Goal: Task Accomplishment & Management: Use online tool/utility

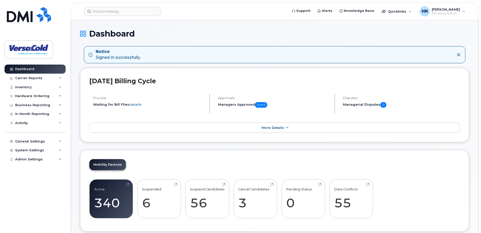
click at [459, 53] on icon at bounding box center [458, 55] width 4 height 4
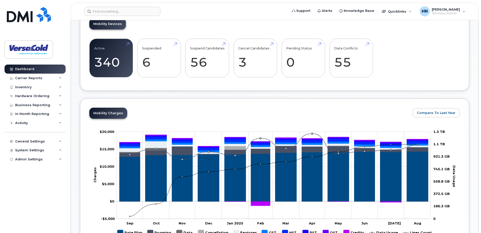
scroll to position [126, 0]
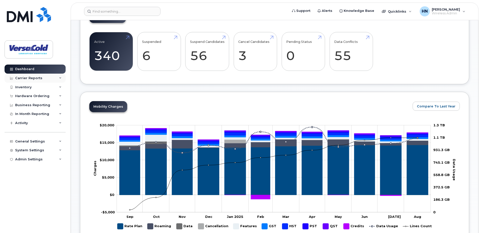
click at [60, 78] on icon at bounding box center [60, 78] width 3 height 3
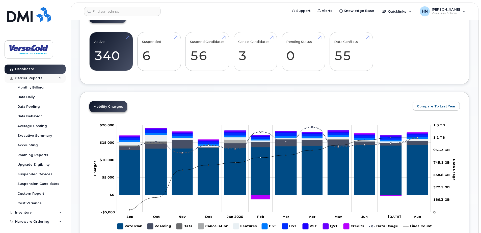
click at [60, 78] on div "Carrier Reports" at bounding box center [35, 78] width 61 height 9
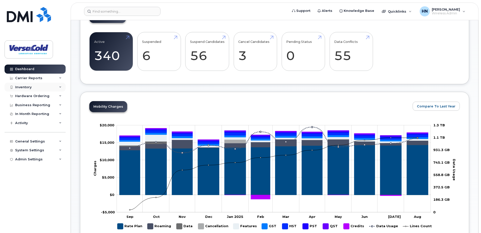
click at [61, 88] on icon at bounding box center [60, 87] width 3 height 3
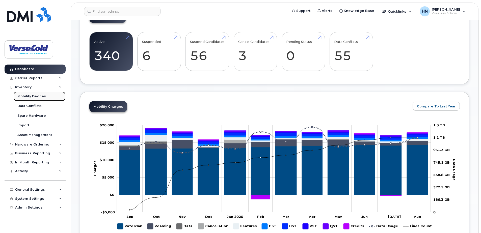
click at [38, 97] on div "Mobility Devices" at bounding box center [31, 96] width 28 height 5
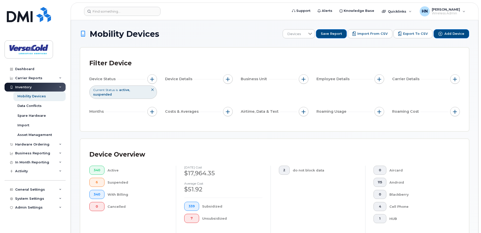
click at [151, 90] on icon at bounding box center [152, 89] width 3 height 3
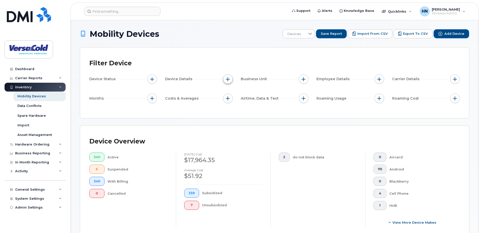
click at [226, 79] on span "button" at bounding box center [228, 79] width 4 height 4
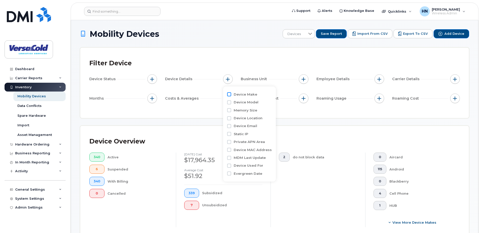
click at [229, 95] on input "Device Make" at bounding box center [229, 94] width 4 height 4
checkbox input "true"
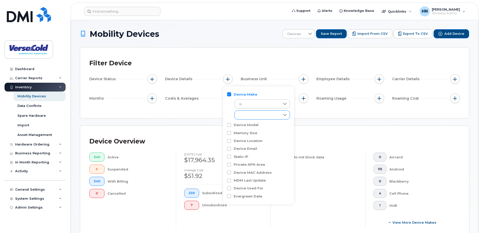
click at [277, 116] on div "empty" at bounding box center [257, 115] width 45 height 9
click at [241, 135] on input "Android" at bounding box center [240, 135] width 4 height 4
checkbox input "true"
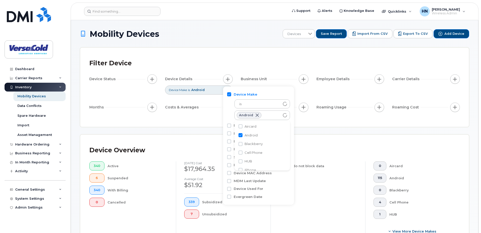
click at [184, 116] on div "Filter Device Device Status Device Details Device Make is Android Business Unit…" at bounding box center [274, 87] width 370 height 61
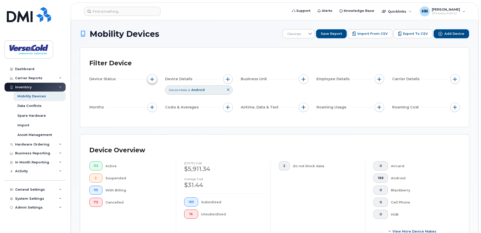
click at [152, 79] on span "button" at bounding box center [152, 79] width 4 height 4
click at [153, 94] on input "Current Status" at bounding box center [153, 94] width 4 height 4
checkbox input "true"
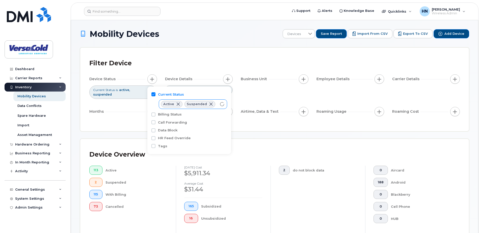
click at [210, 103] on span at bounding box center [211, 104] width 4 height 4
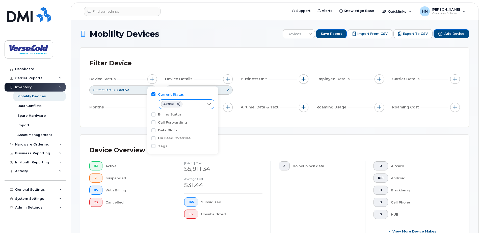
click at [242, 121] on div "Filter Device Device Status Current Status is active Device Details Device Make…" at bounding box center [274, 87] width 388 height 79
click at [257, 90] on div "Device Status Current Status is active Device Details Device Make is Android Bu…" at bounding box center [274, 94] width 370 height 40
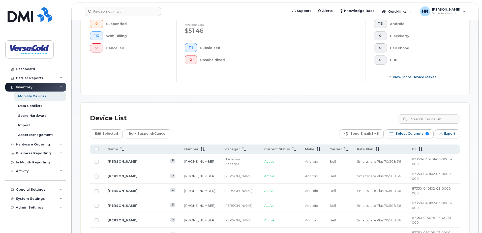
scroll to position [202, 0]
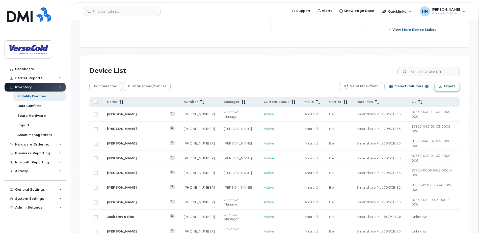
click at [447, 85] on span "Export" at bounding box center [449, 86] width 11 height 8
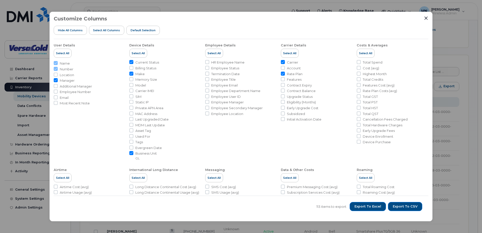
click at [56, 80] on input "Manager" at bounding box center [56, 80] width 4 height 4
checkbox input "false"
click at [401, 206] on span "Export to CSV" at bounding box center [405, 206] width 25 height 5
click at [442, 78] on div "Customize Columns Hide All Columns Select all Columns Default Selection User De…" at bounding box center [241, 116] width 482 height 233
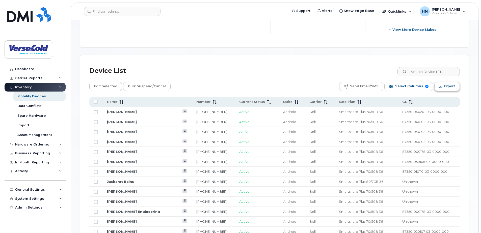
click at [444, 86] on span "Export" at bounding box center [449, 86] width 11 height 8
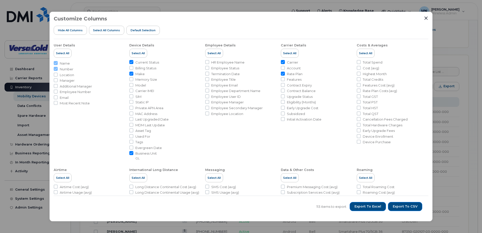
click at [131, 154] on input "Business Unit GL" at bounding box center [131, 153] width 4 height 4
checkbox input "false"
click at [425, 17] on icon "Close" at bounding box center [426, 18] width 3 height 3
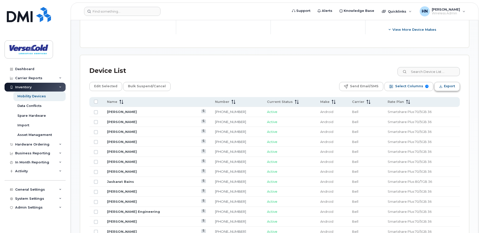
click at [445, 87] on span "Export" at bounding box center [449, 86] width 11 height 8
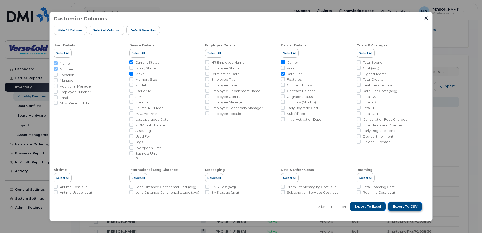
click at [404, 209] on button "Export to CSV" at bounding box center [405, 206] width 34 height 9
click at [425, 20] on icon "Close" at bounding box center [426, 18] width 4 height 4
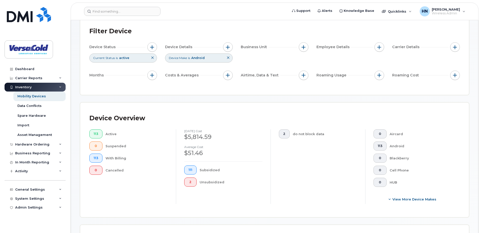
scroll to position [25, 0]
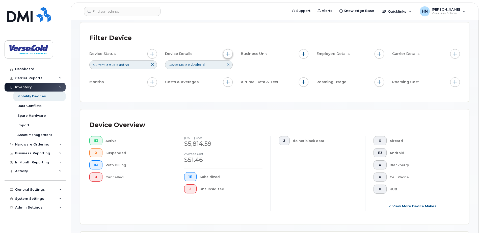
click at [227, 55] on span "button" at bounding box center [228, 54] width 4 height 4
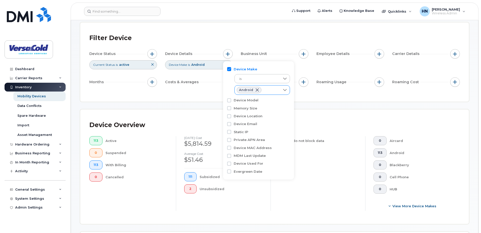
click at [284, 91] on icon at bounding box center [285, 90] width 4 height 2
click at [240, 140] on input "iPhone" at bounding box center [240, 139] width 4 height 4
checkbox input "true"
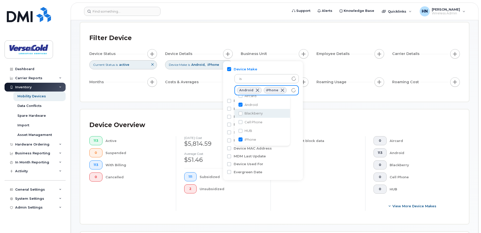
scroll to position [2, 0]
click at [255, 91] on span at bounding box center [257, 90] width 4 height 4
checkbox input "false"
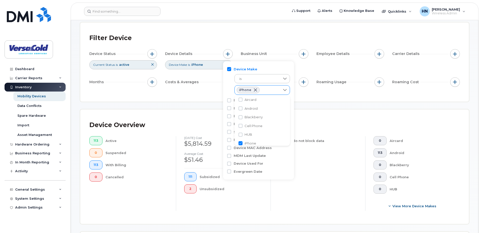
click at [304, 93] on div "Filter Device Device Status Current Status is active Device Details Device Make…" at bounding box center [274, 61] width 388 height 79
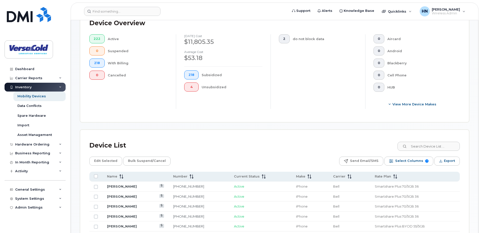
scroll to position [177, 0]
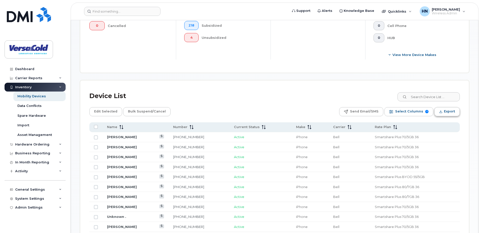
click at [446, 112] on span "Export" at bounding box center [449, 112] width 11 height 8
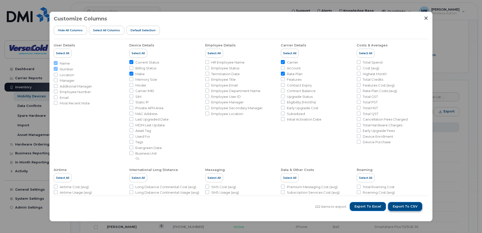
click at [406, 204] on span "Export to CSV" at bounding box center [405, 206] width 25 height 5
click at [422, 107] on li "Total HST" at bounding box center [393, 108] width 72 height 5
click at [425, 19] on icon "Close" at bounding box center [426, 18] width 4 height 4
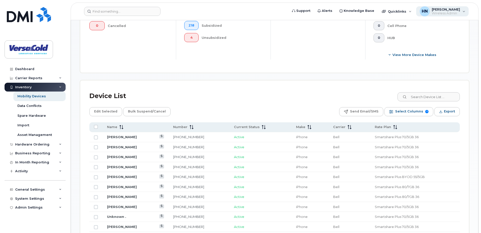
click at [458, 13] on span "Wireless Admin" at bounding box center [445, 13] width 28 height 4
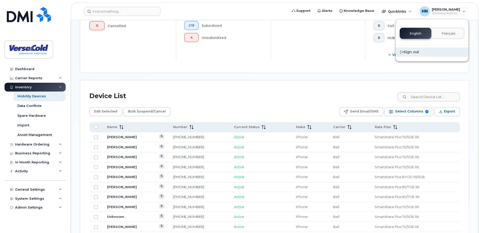
click at [409, 52] on div "Sign out" at bounding box center [431, 51] width 73 height 9
